Goal: Find specific page/section: Find specific page/section

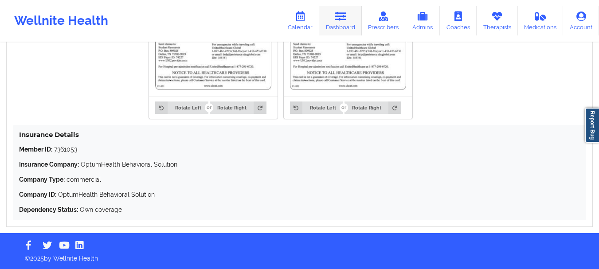
click at [347, 26] on link "Dashboard" at bounding box center [340, 20] width 43 height 29
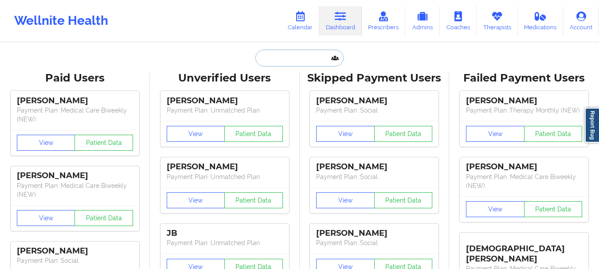
click at [289, 55] on input "text" at bounding box center [299, 58] width 88 height 17
paste input "[PERSON_NAME]"
type input "[PERSON_NAME]"
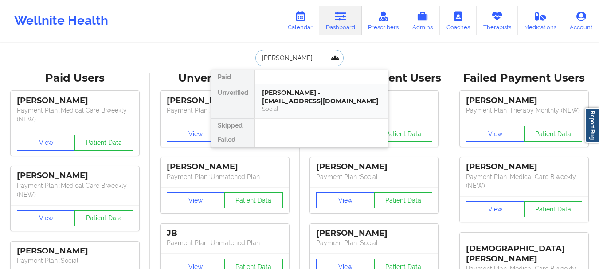
click at [300, 94] on div "[PERSON_NAME] - [EMAIL_ADDRESS][DOMAIN_NAME]" at bounding box center [321, 97] width 119 height 16
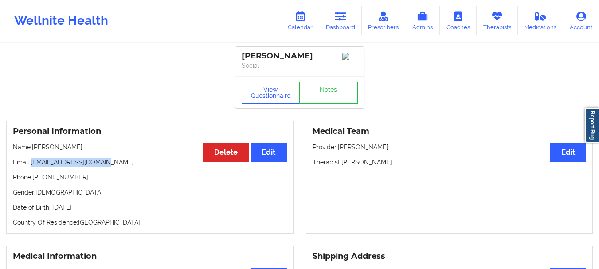
drag, startPoint x: 31, startPoint y: 164, endPoint x: 100, endPoint y: 163, distance: 68.3
click at [100, 163] on p "Email: [EMAIL_ADDRESS][DOMAIN_NAME]" at bounding box center [150, 162] width 274 height 9
copy p "[EMAIL_ADDRESS][DOMAIN_NAME]"
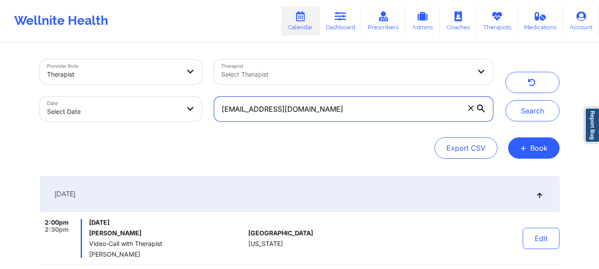
drag, startPoint x: 352, startPoint y: 108, endPoint x: 217, endPoint y: 105, distance: 135.2
click at [217, 105] on input "[EMAIL_ADDRESS][DOMAIN_NAME]" at bounding box center [353, 109] width 278 height 25
paste input "[EMAIL_ADDRESS][DOMAIN_NAME]"
type input "[EMAIL_ADDRESS][DOMAIN_NAME]"
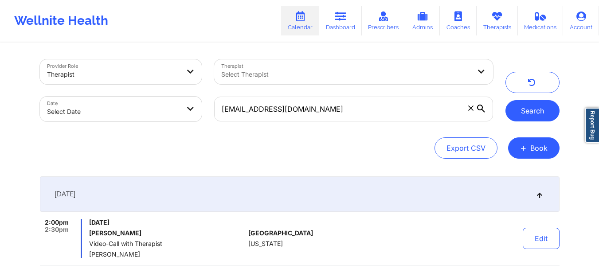
click at [545, 110] on button "Search" at bounding box center [532, 110] width 54 height 21
